Goal: Task Accomplishment & Management: Use online tool/utility

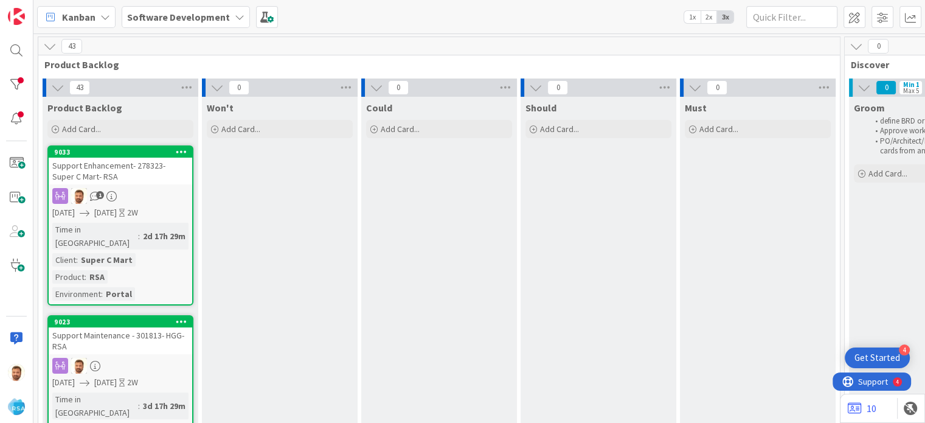
drag, startPoint x: 0, startPoint y: 0, endPoint x: 812, endPoint y: 183, distance: 832.8
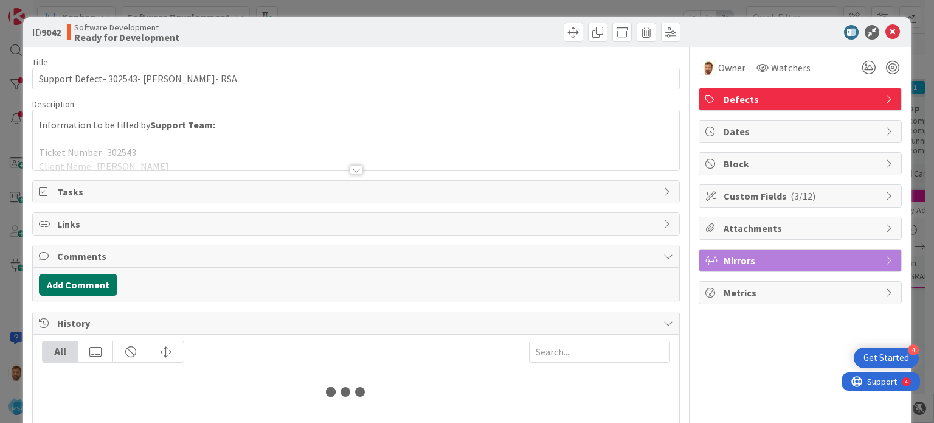
click at [101, 285] on button "Add Comment" at bounding box center [78, 285] width 78 height 22
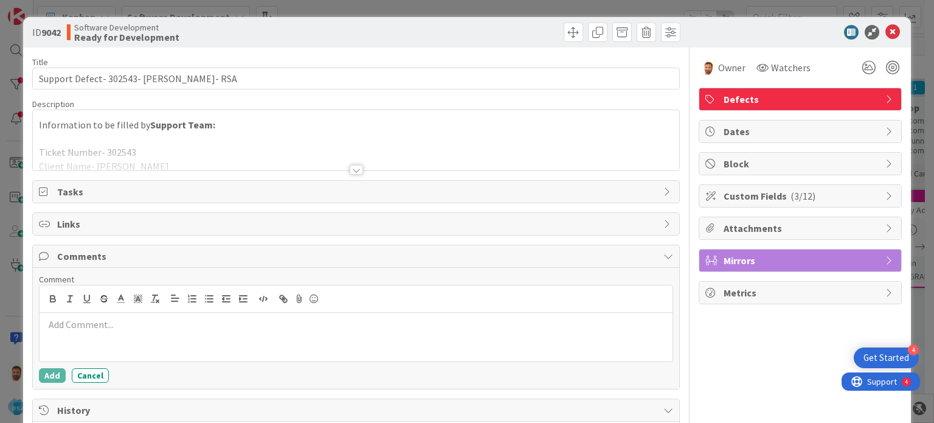
scroll to position [0, 0]
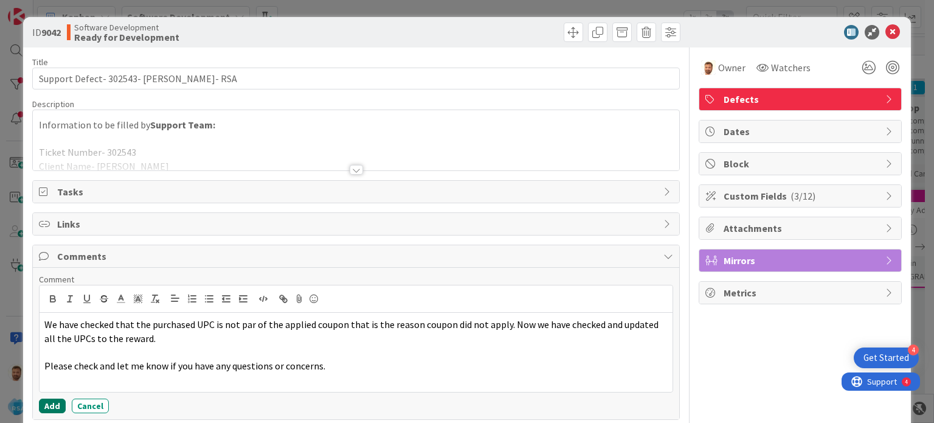
click at [57, 398] on button "Add" at bounding box center [52, 405] width 27 height 15
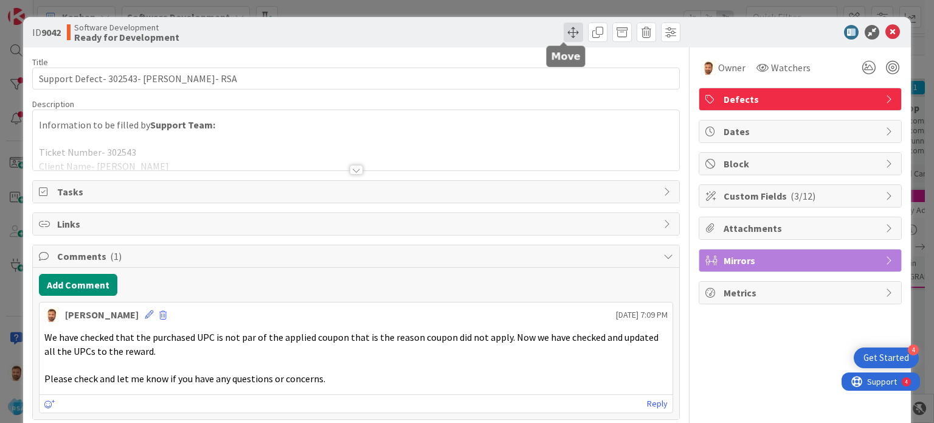
click at [564, 29] on span at bounding box center [573, 32] width 19 height 19
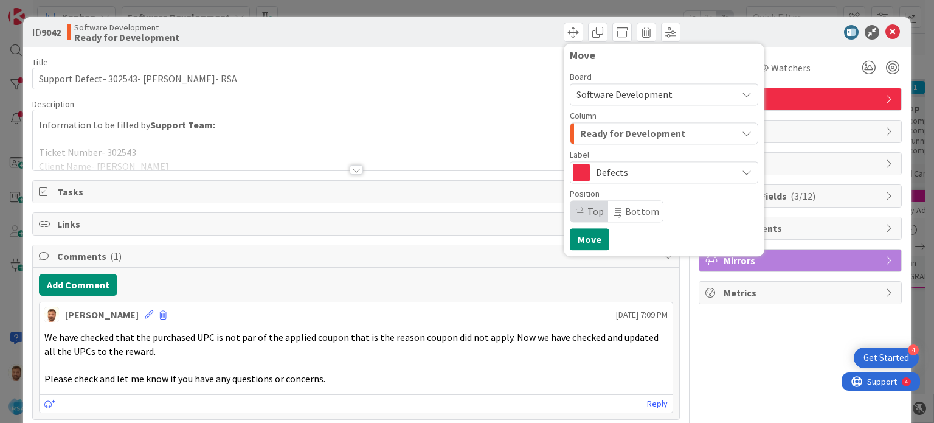
click at [602, 134] on span "Ready for Development" at bounding box center [632, 133] width 105 height 16
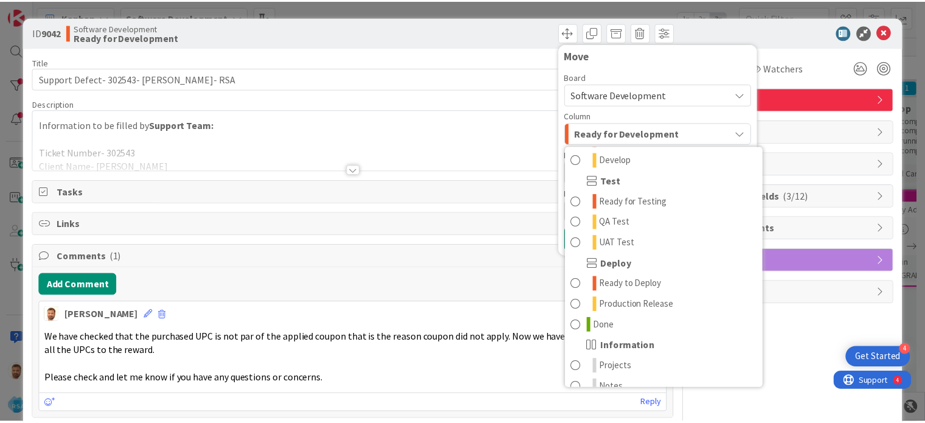
scroll to position [335, 0]
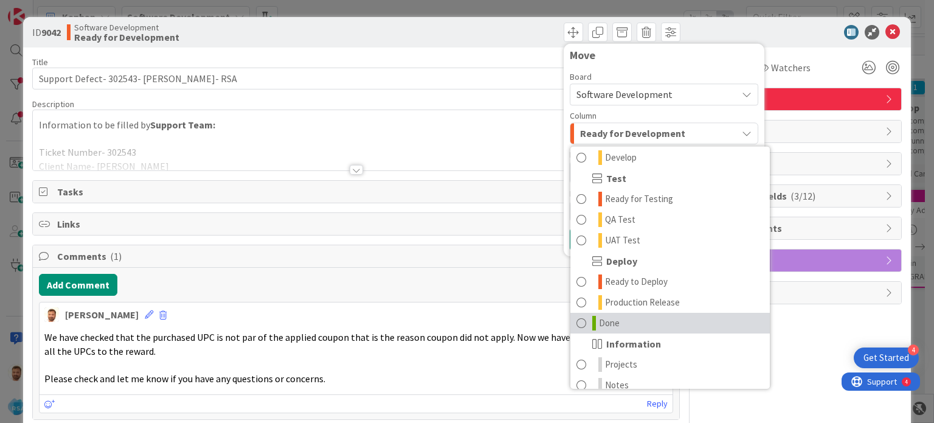
click at [632, 322] on link "Done" at bounding box center [669, 323] width 199 height 21
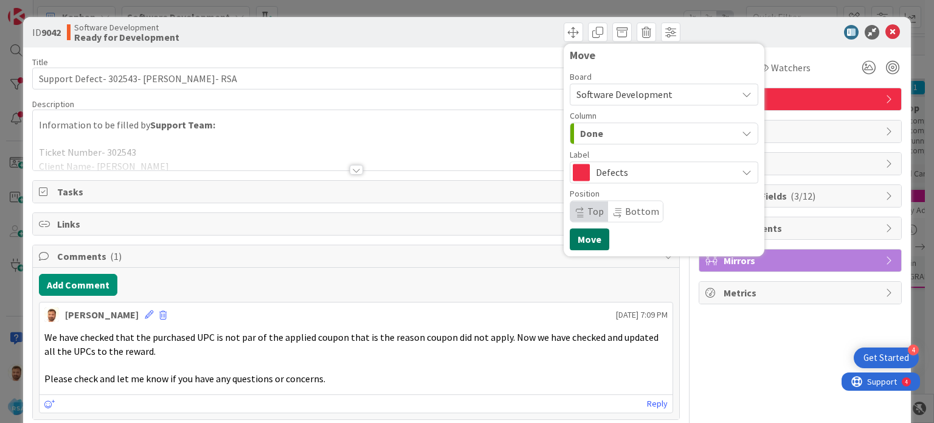
click at [580, 229] on button "Move" at bounding box center [590, 239] width 40 height 22
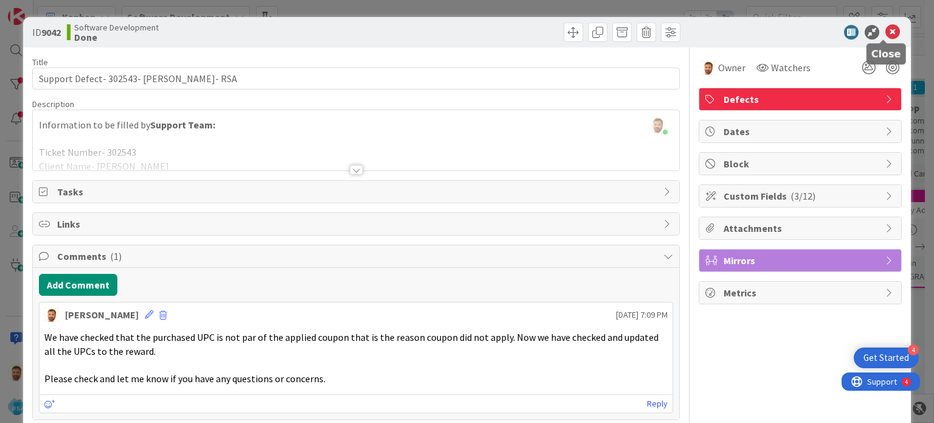
click at [885, 34] on icon at bounding box center [892, 32] width 15 height 15
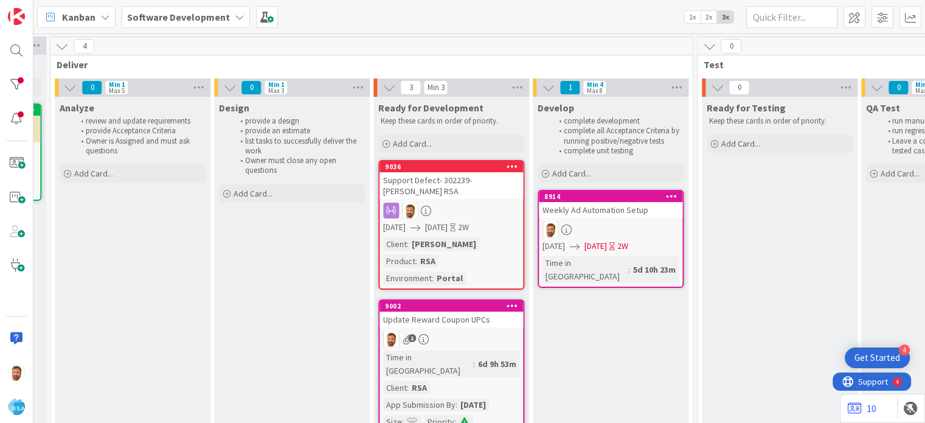
scroll to position [0, 1292]
